Goal: Complete application form: Complete application form

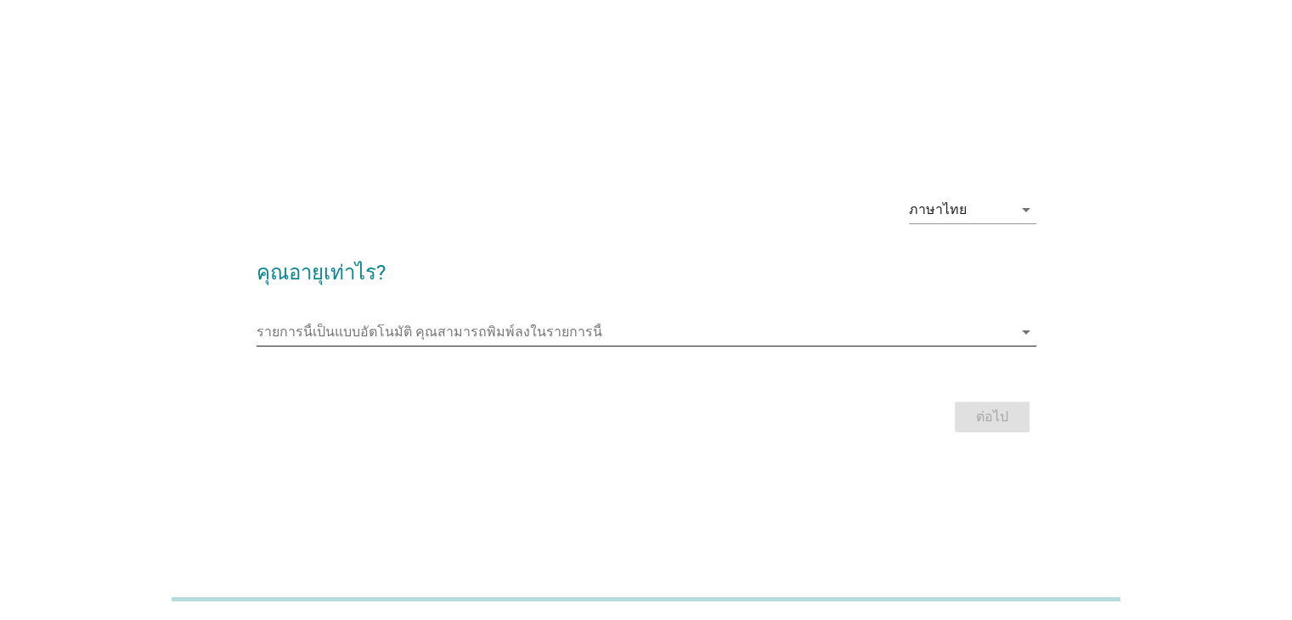
click at [343, 334] on input "รายการนี้เป็นแบบอัตโนมัติ คุณสามารถพิมพ์ลงในรายการนี้" at bounding box center [635, 332] width 756 height 27
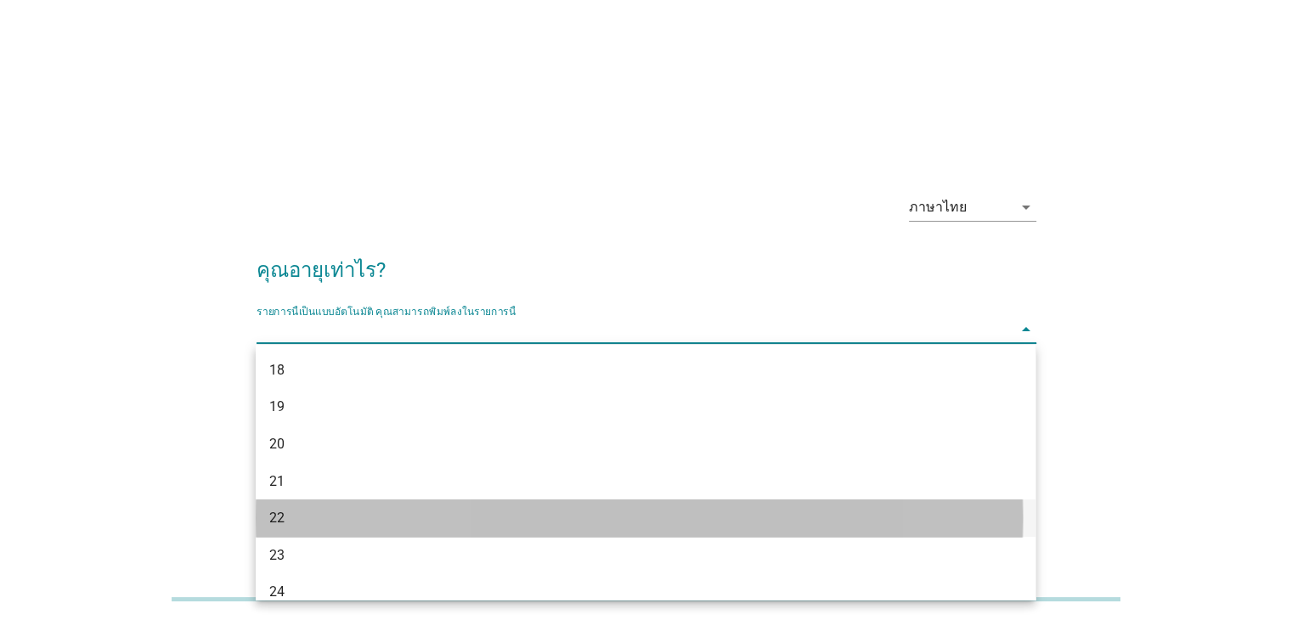
click at [348, 520] on div "22" at bounding box center [614, 518] width 690 height 20
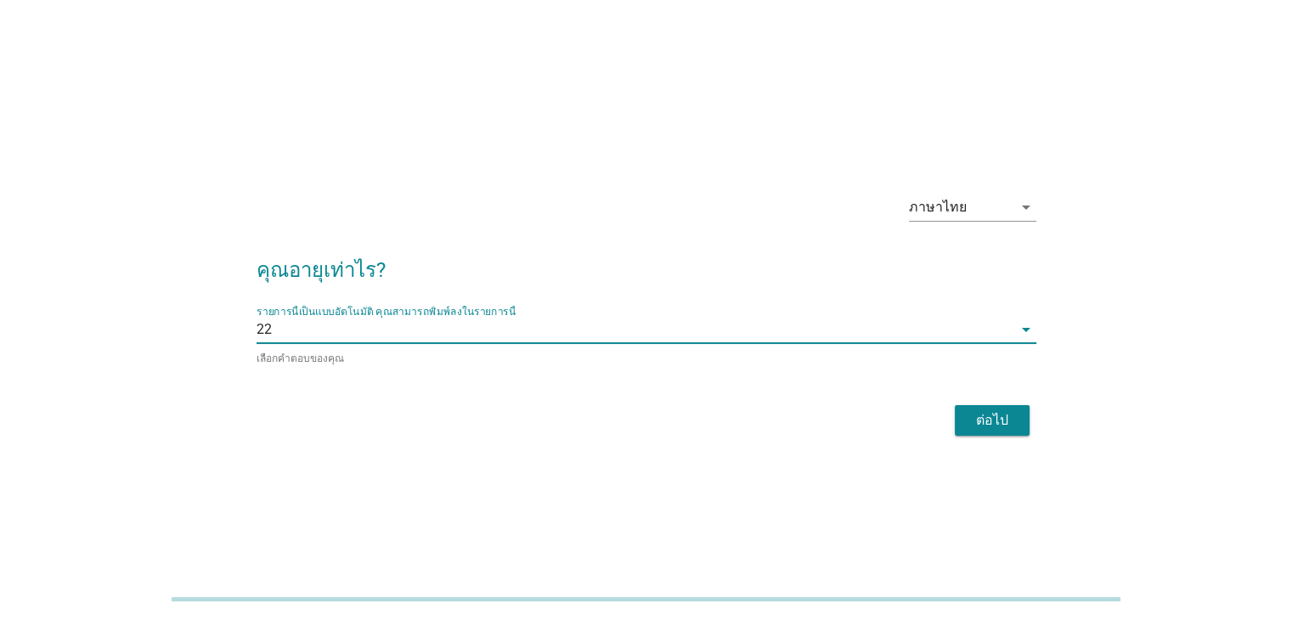
click at [990, 432] on button "ต่อไป" at bounding box center [992, 420] width 75 height 31
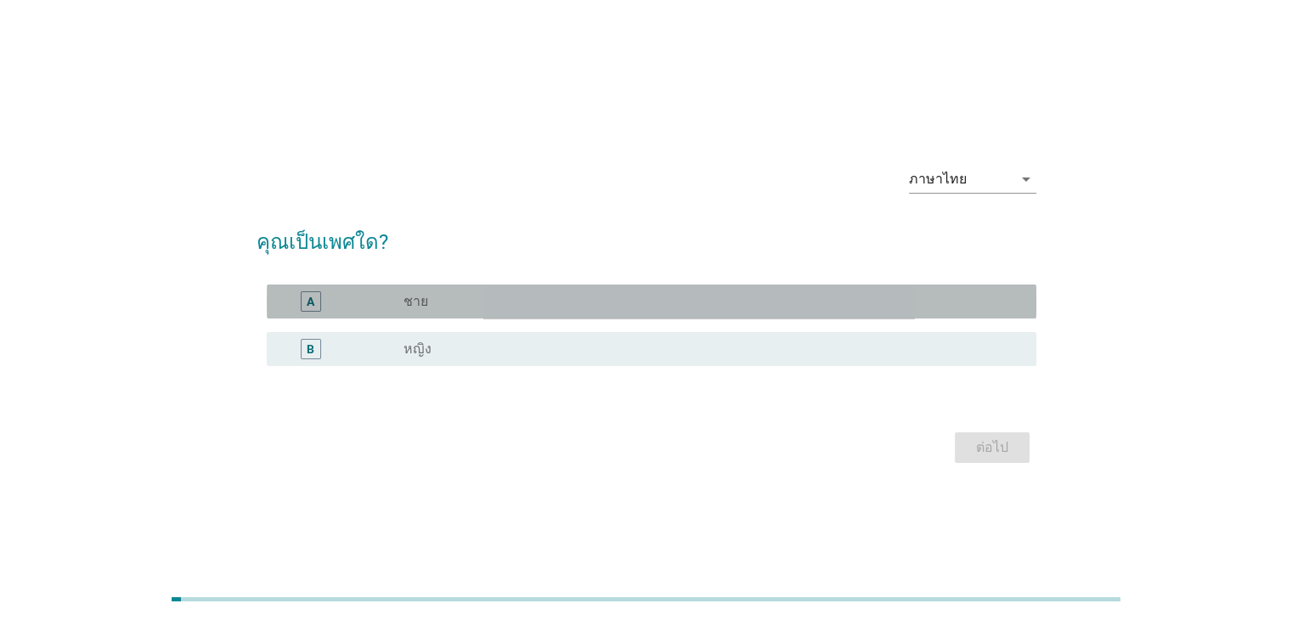
click at [503, 293] on div "radio_button_unchecked ชาย" at bounding box center [705, 301] width 605 height 17
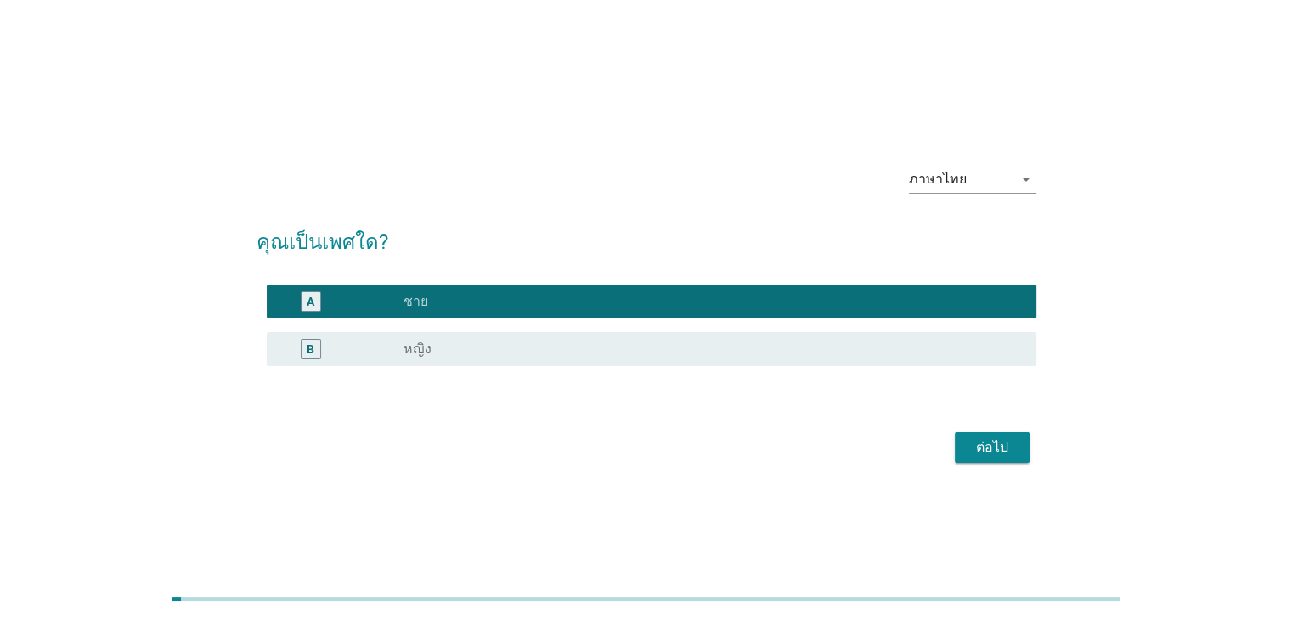
click at [1002, 447] on div "ต่อไป" at bounding box center [992, 447] width 48 height 20
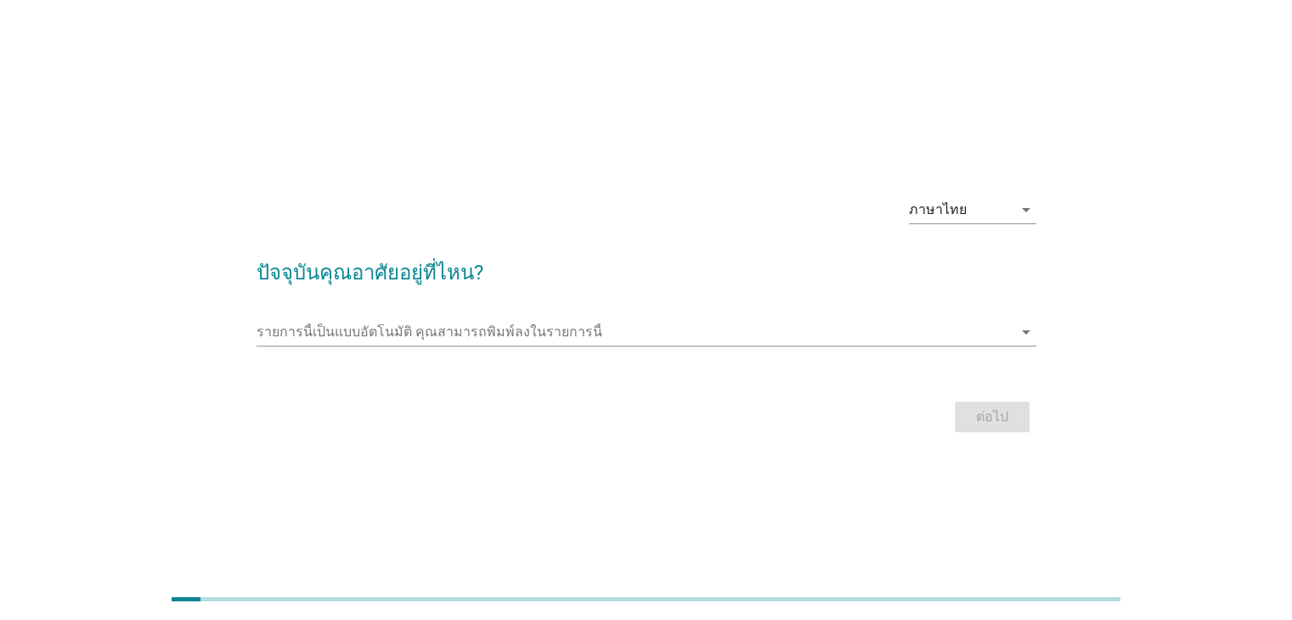
click at [989, 349] on div "รายการนี้เป็นแบบอัตโนมัติ [PERSON_NAME]พิมพ์ลงในรายการนี้ arrow_drop_down" at bounding box center [647, 341] width 780 height 44
click at [1019, 336] on icon "arrow_drop_down" at bounding box center [1026, 332] width 20 height 20
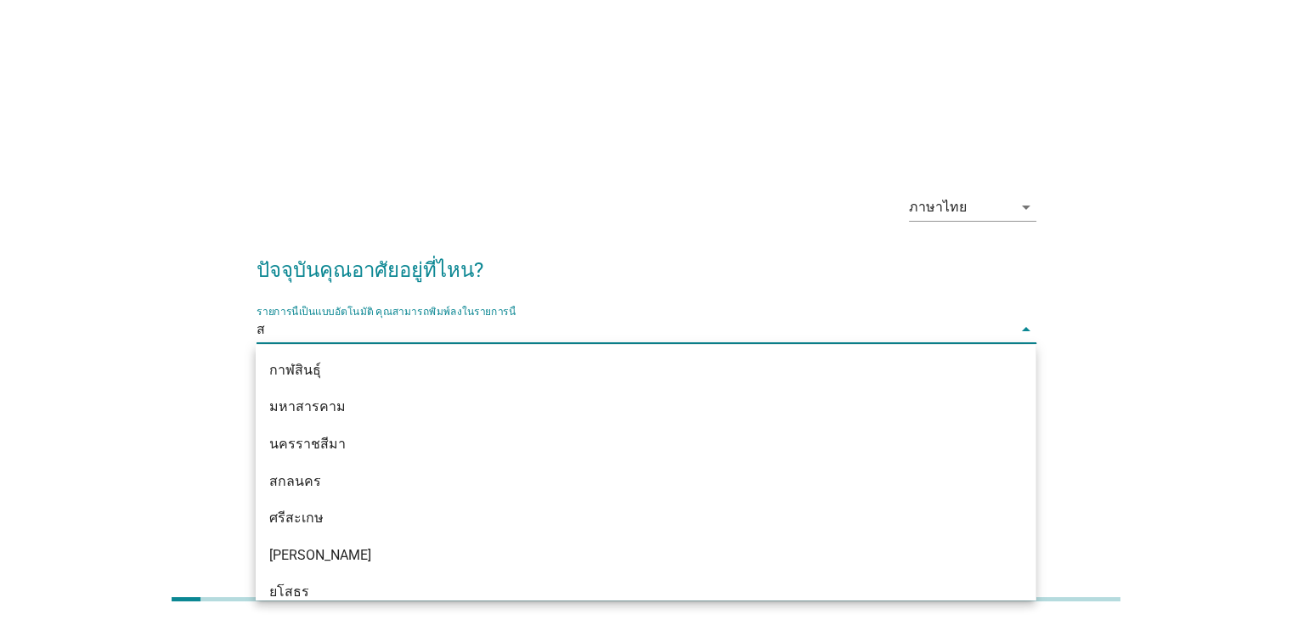
type input "สม"
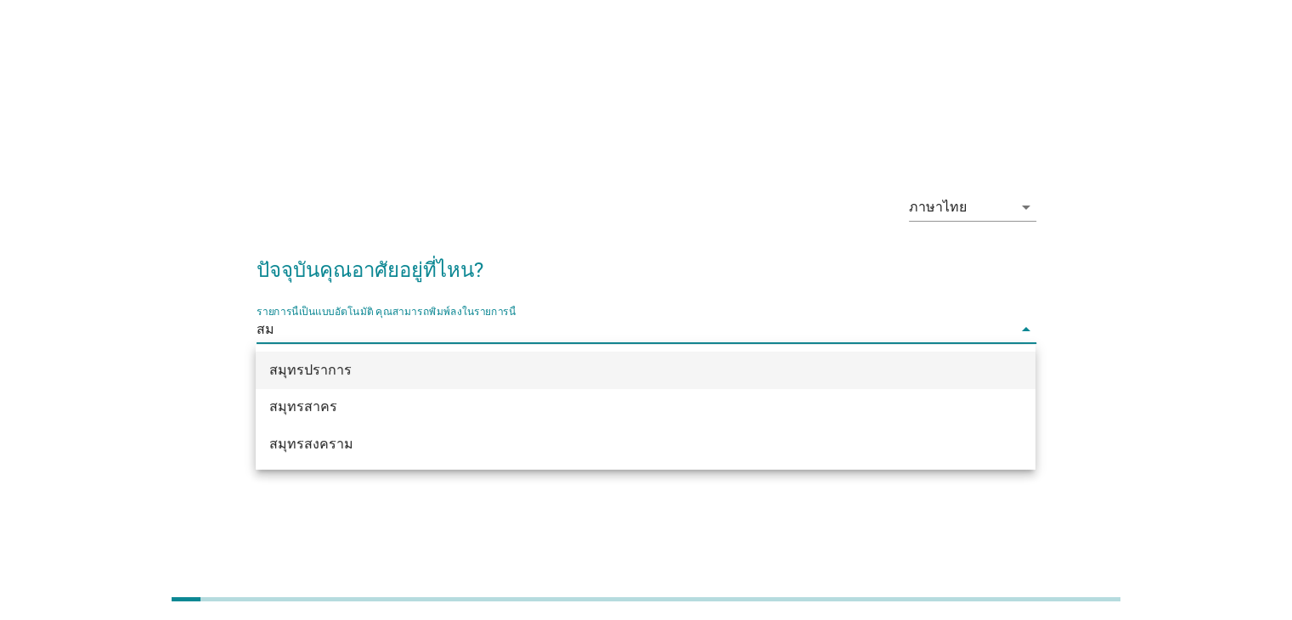
click at [542, 377] on div "สมุทรปราการ" at bounding box center [614, 370] width 690 height 20
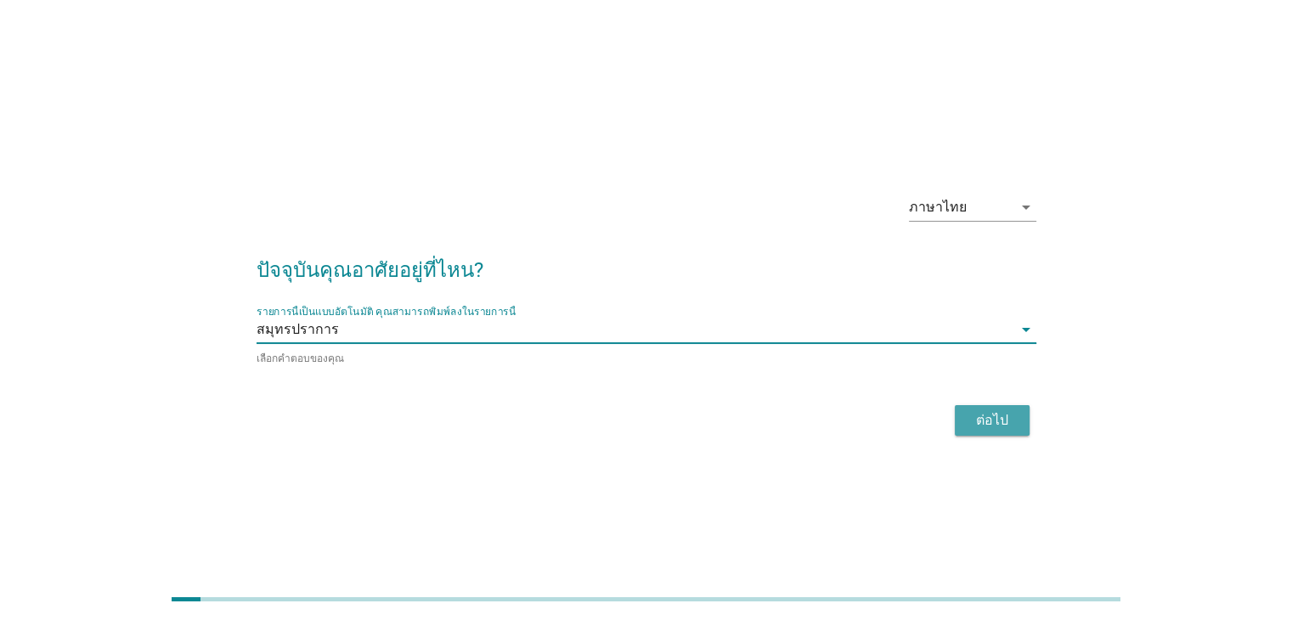
click at [1001, 426] on div "ต่อไป" at bounding box center [992, 420] width 48 height 20
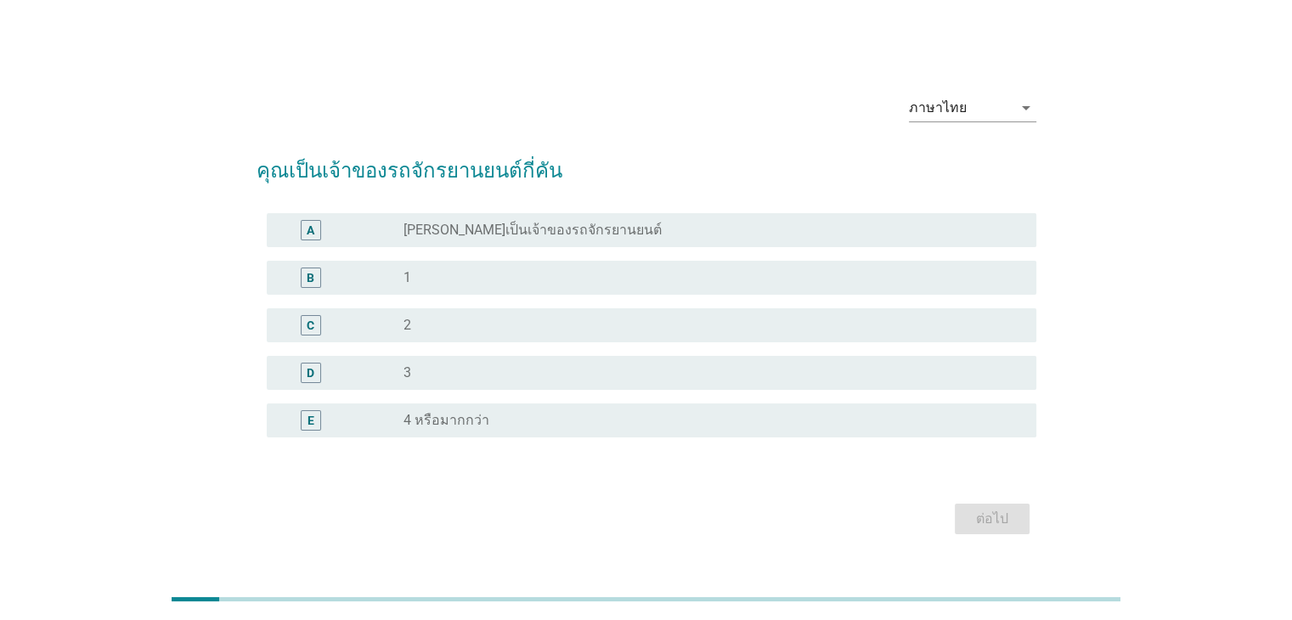
click at [553, 330] on div "radio_button_unchecked 2" at bounding box center [705, 325] width 605 height 17
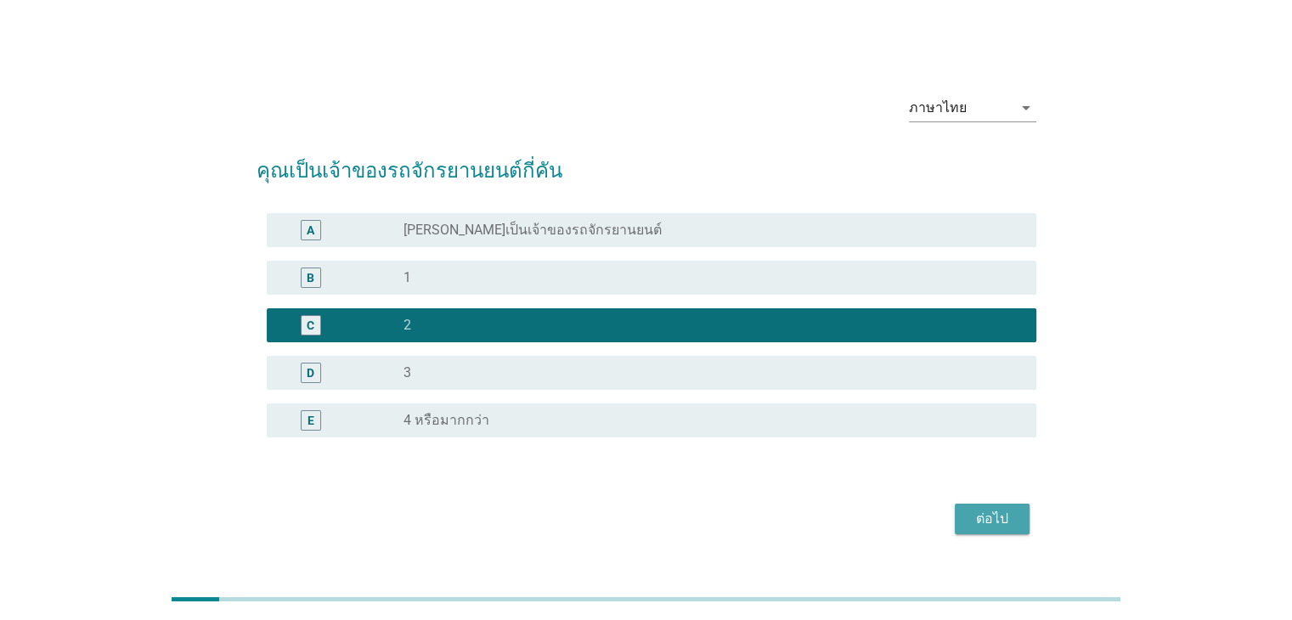
click at [985, 519] on div "ต่อไป" at bounding box center [992, 519] width 48 height 20
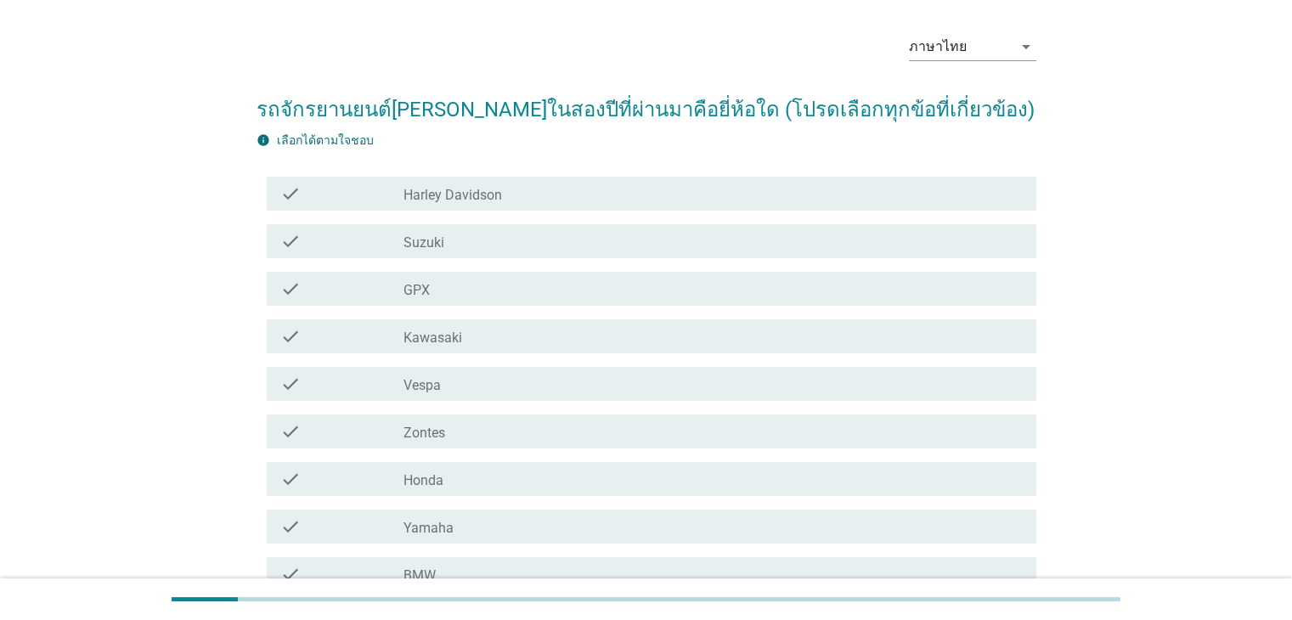
scroll to position [85, 0]
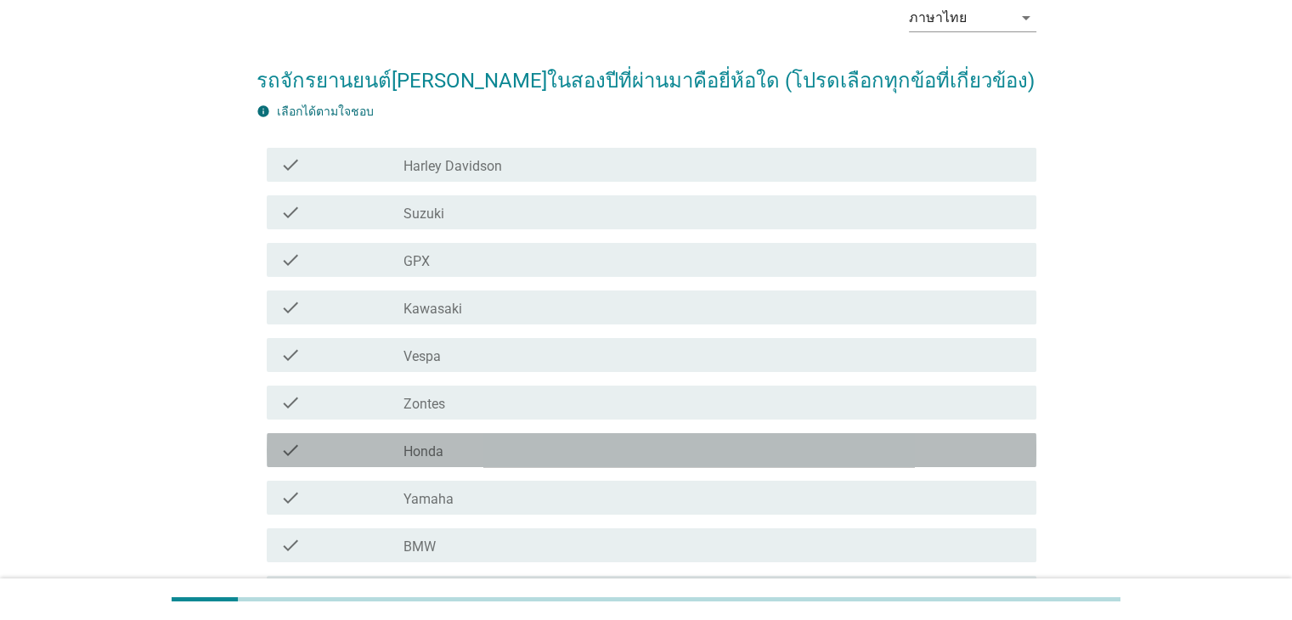
click at [525, 456] on div "check_box_outline_blank Honda" at bounding box center [712, 450] width 618 height 20
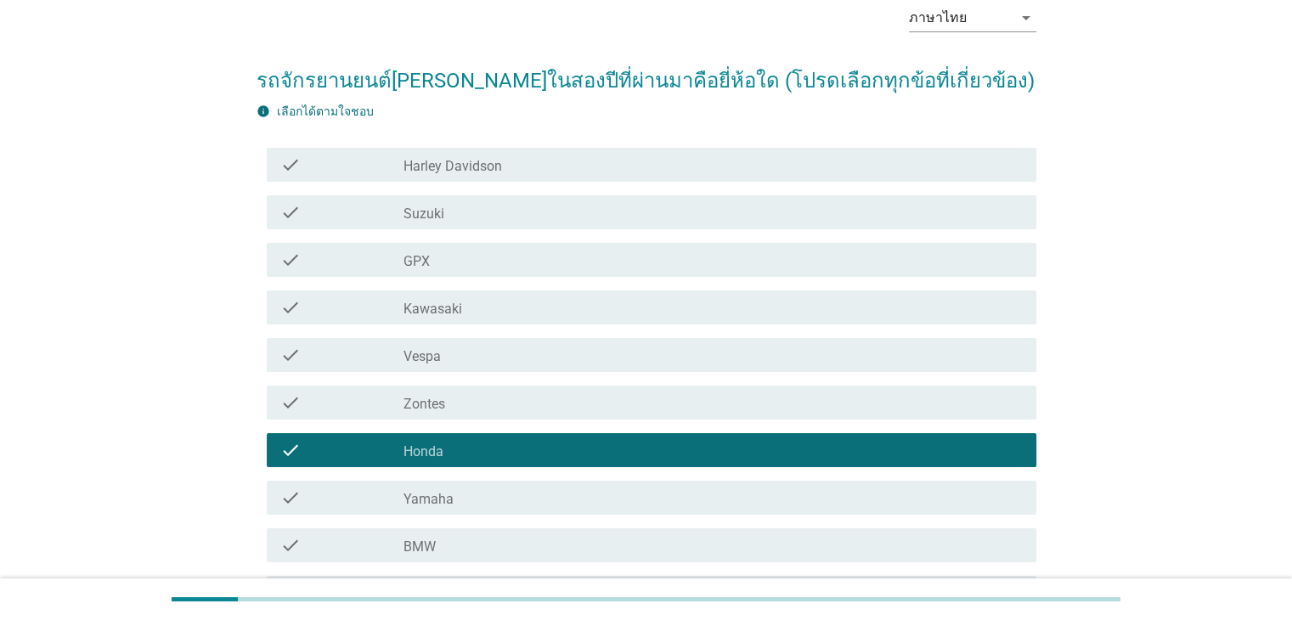
click at [887, 504] on div "check_box_outline_blank Yamaha" at bounding box center [712, 498] width 618 height 20
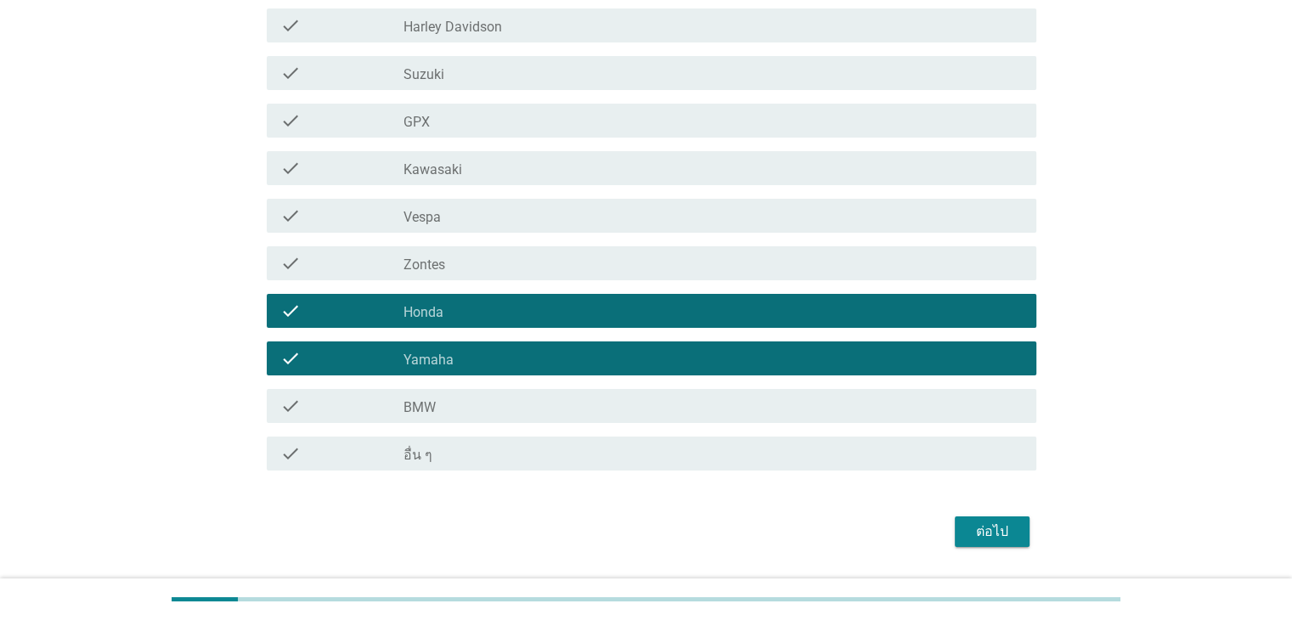
scroll to position [273, 0]
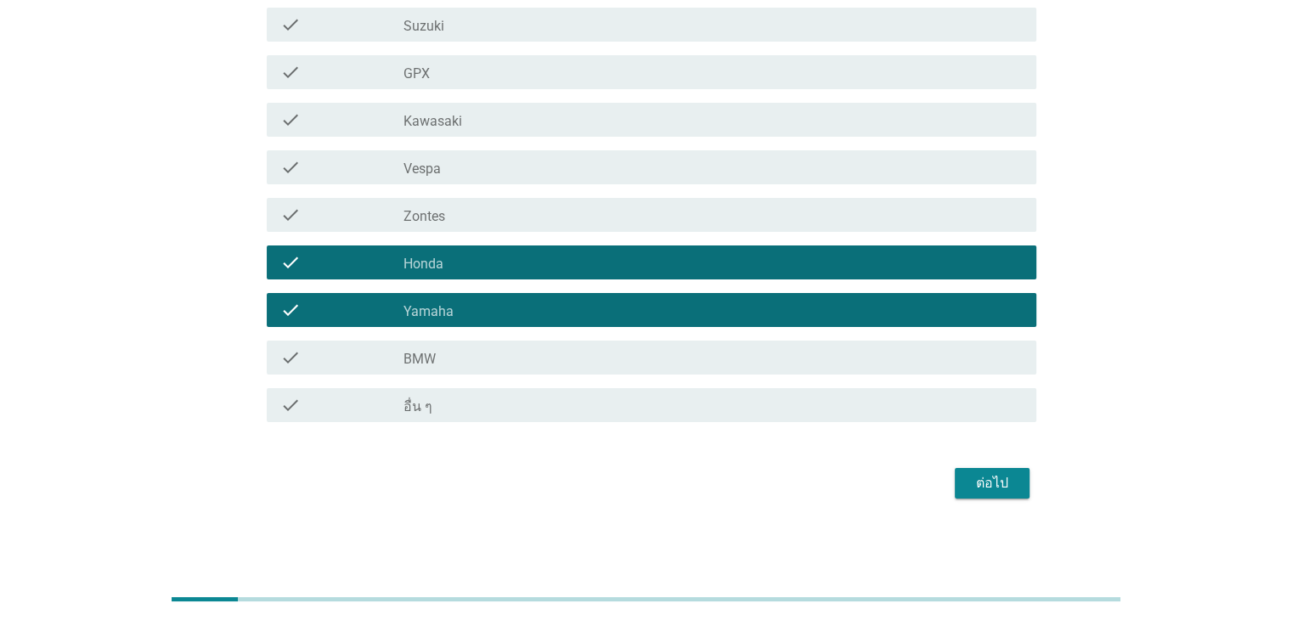
click at [996, 477] on div "ต่อไป" at bounding box center [992, 483] width 48 height 20
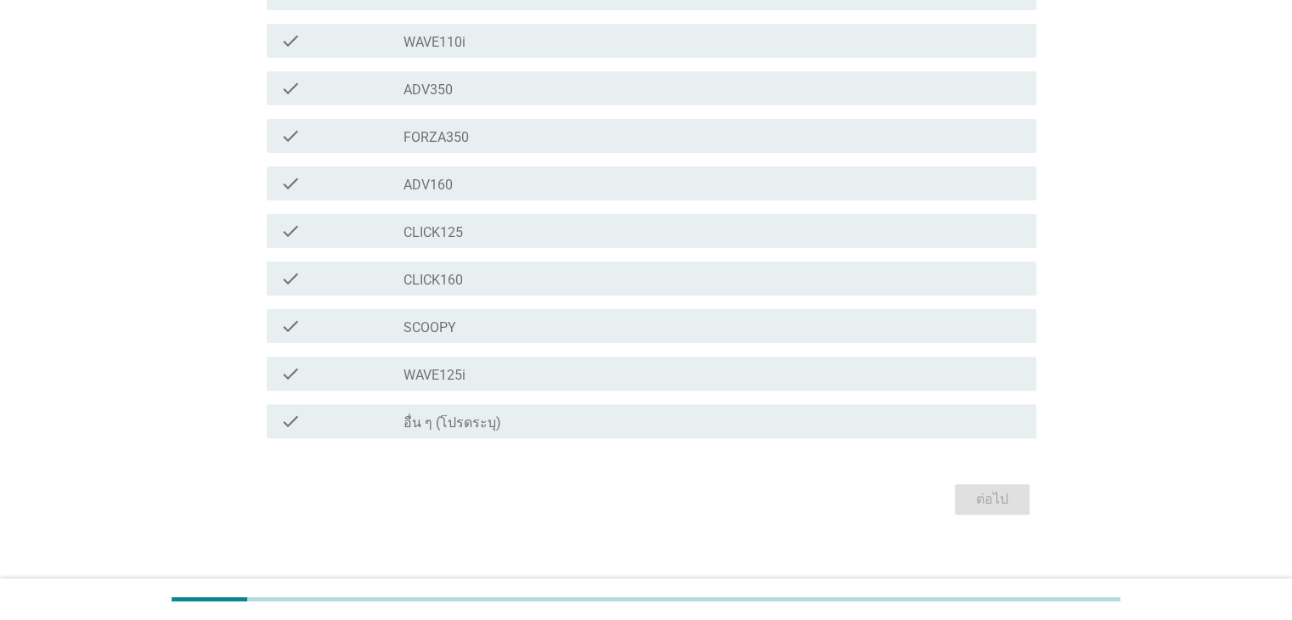
scroll to position [446, 0]
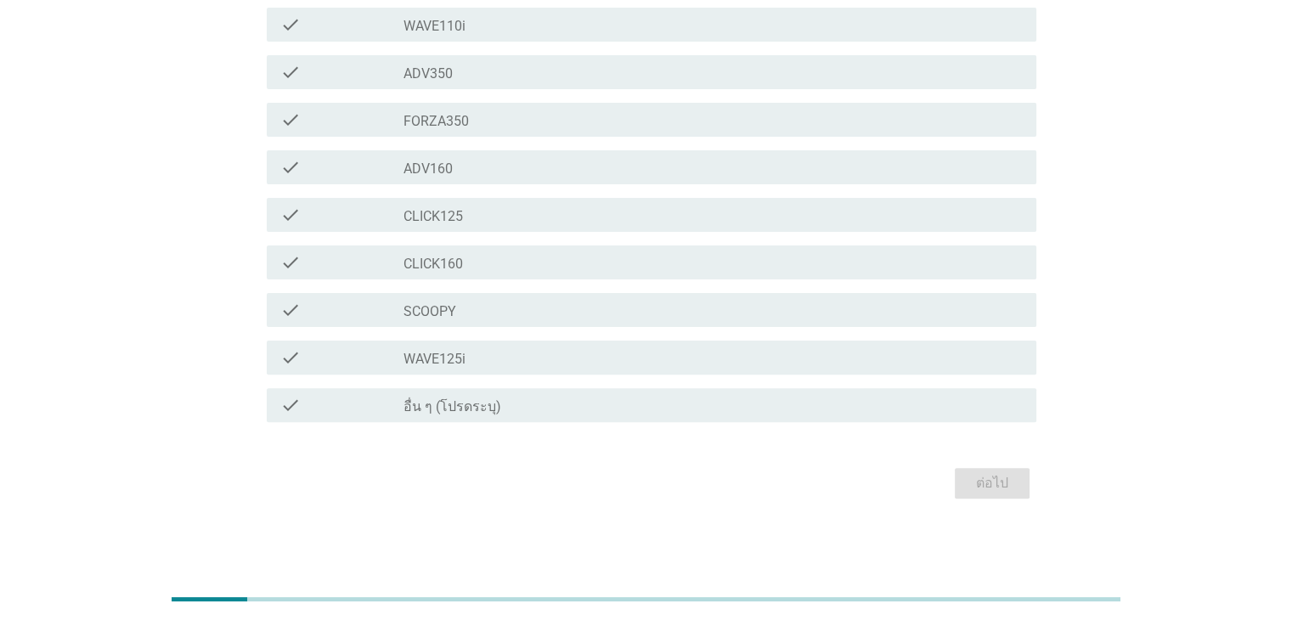
click at [528, 351] on div "check_box_outline_blank WAVE125i" at bounding box center [712, 357] width 618 height 20
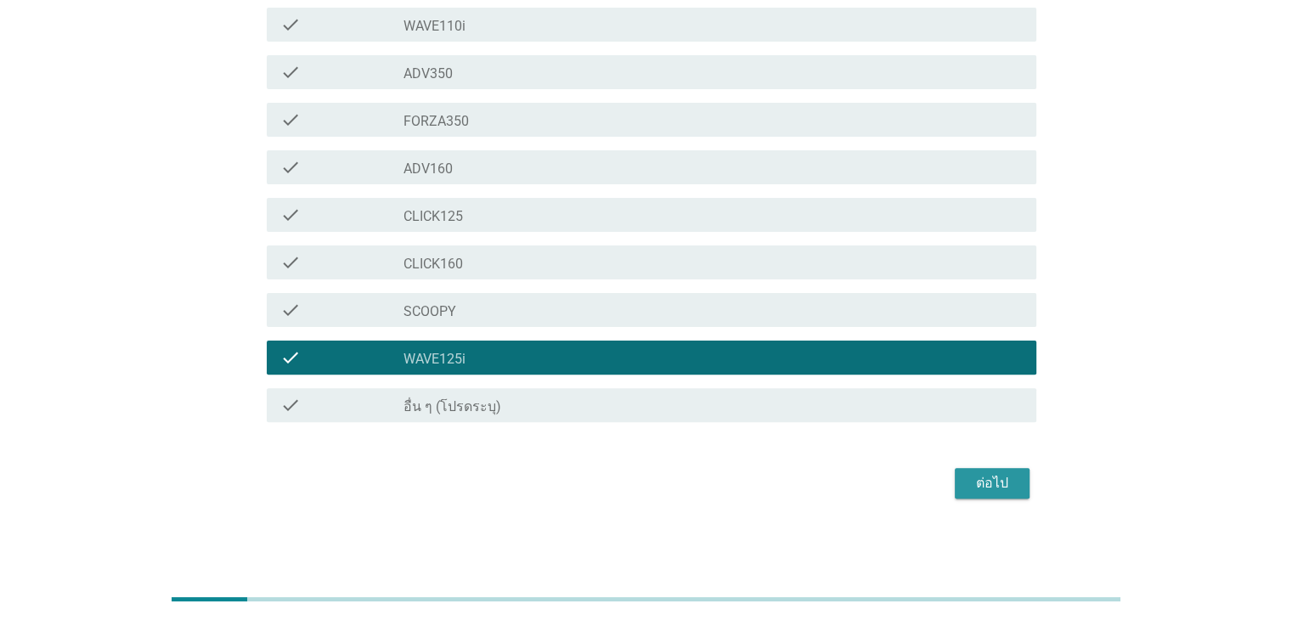
click at [1001, 474] on div "ต่อไป" at bounding box center [992, 483] width 48 height 20
